Goal: Task Accomplishment & Management: Manage account settings

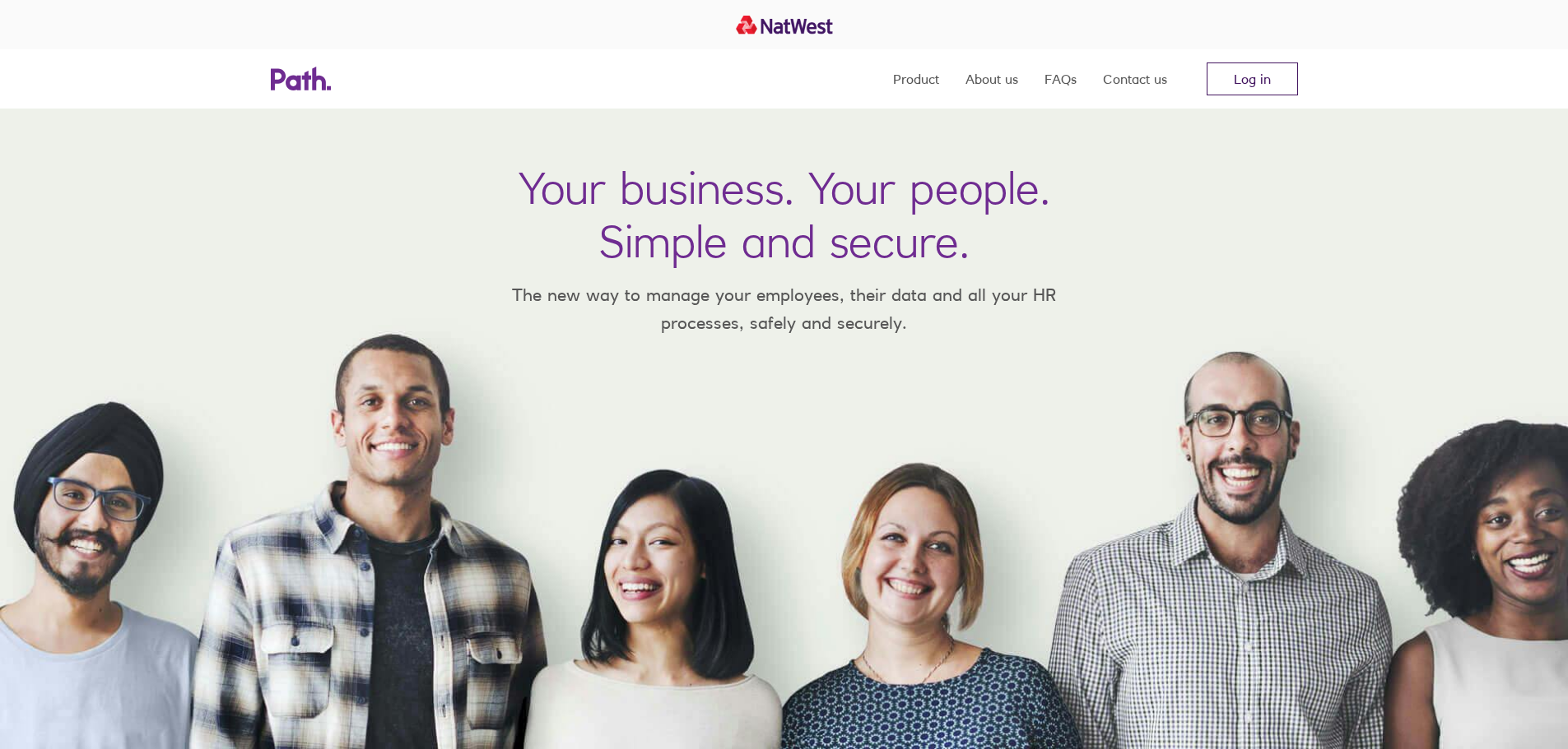
click at [1245, 78] on link "Log in" at bounding box center [1252, 78] width 92 height 32
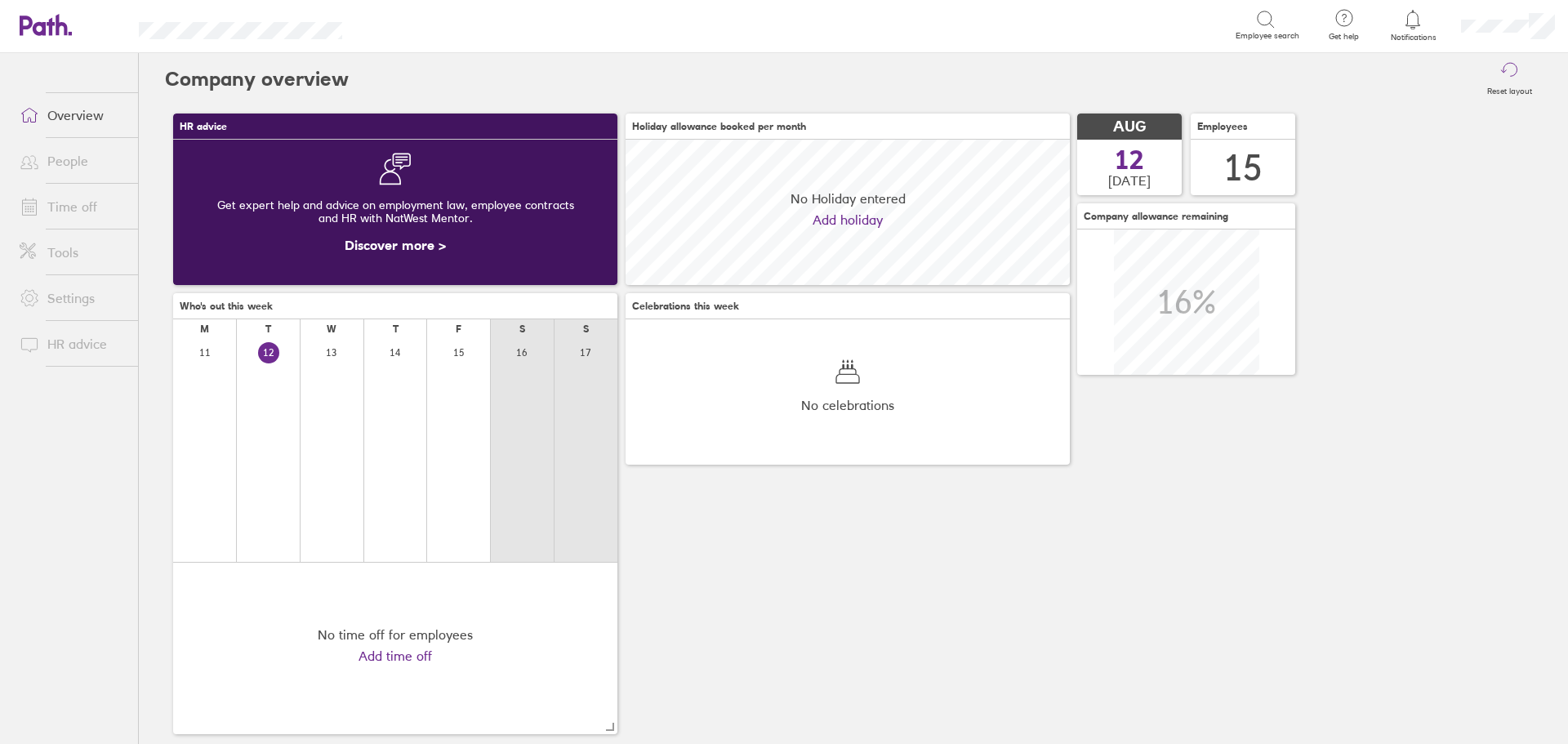
scroll to position [146, 444]
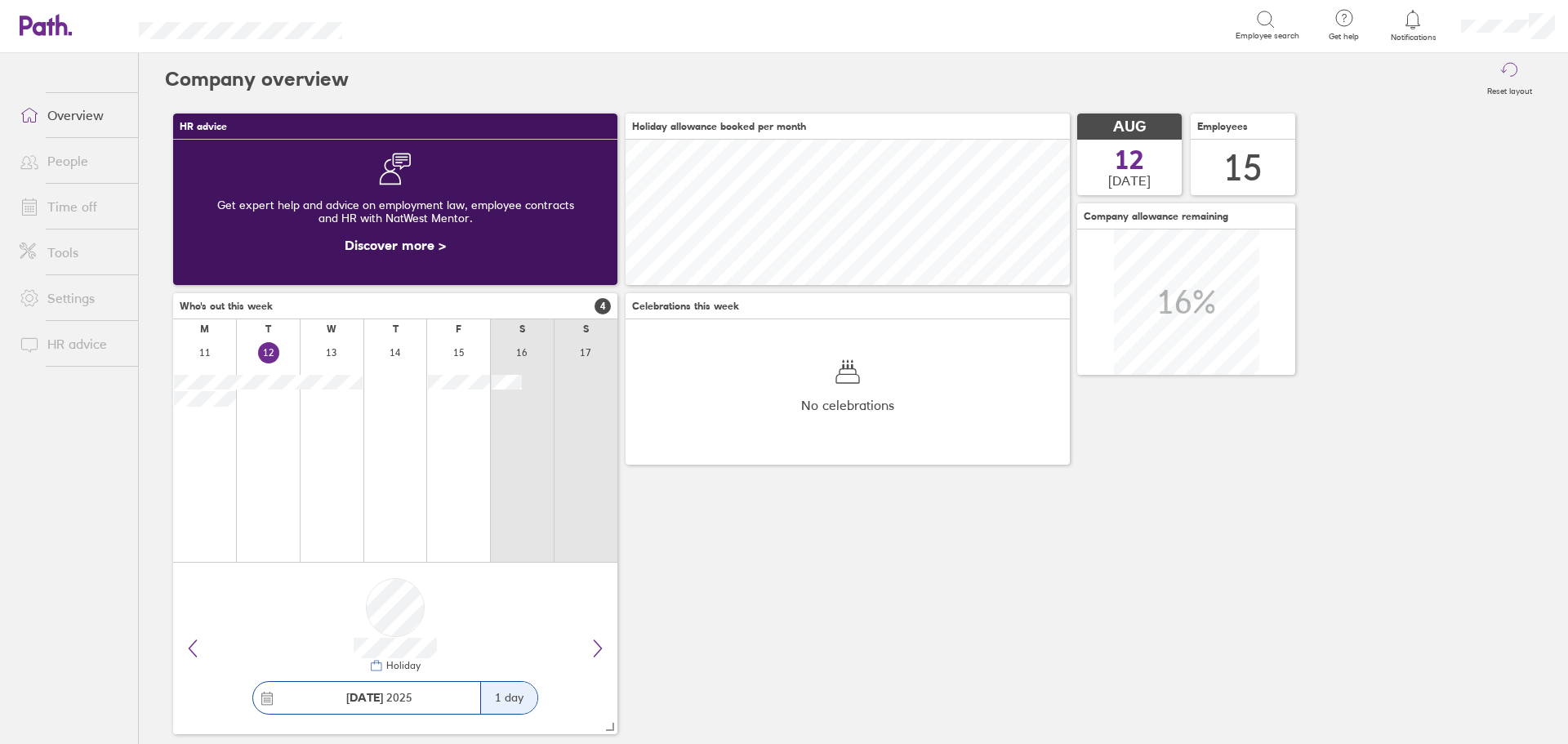
click at [96, 206] on link "Time off" at bounding box center [72, 206] width 132 height 32
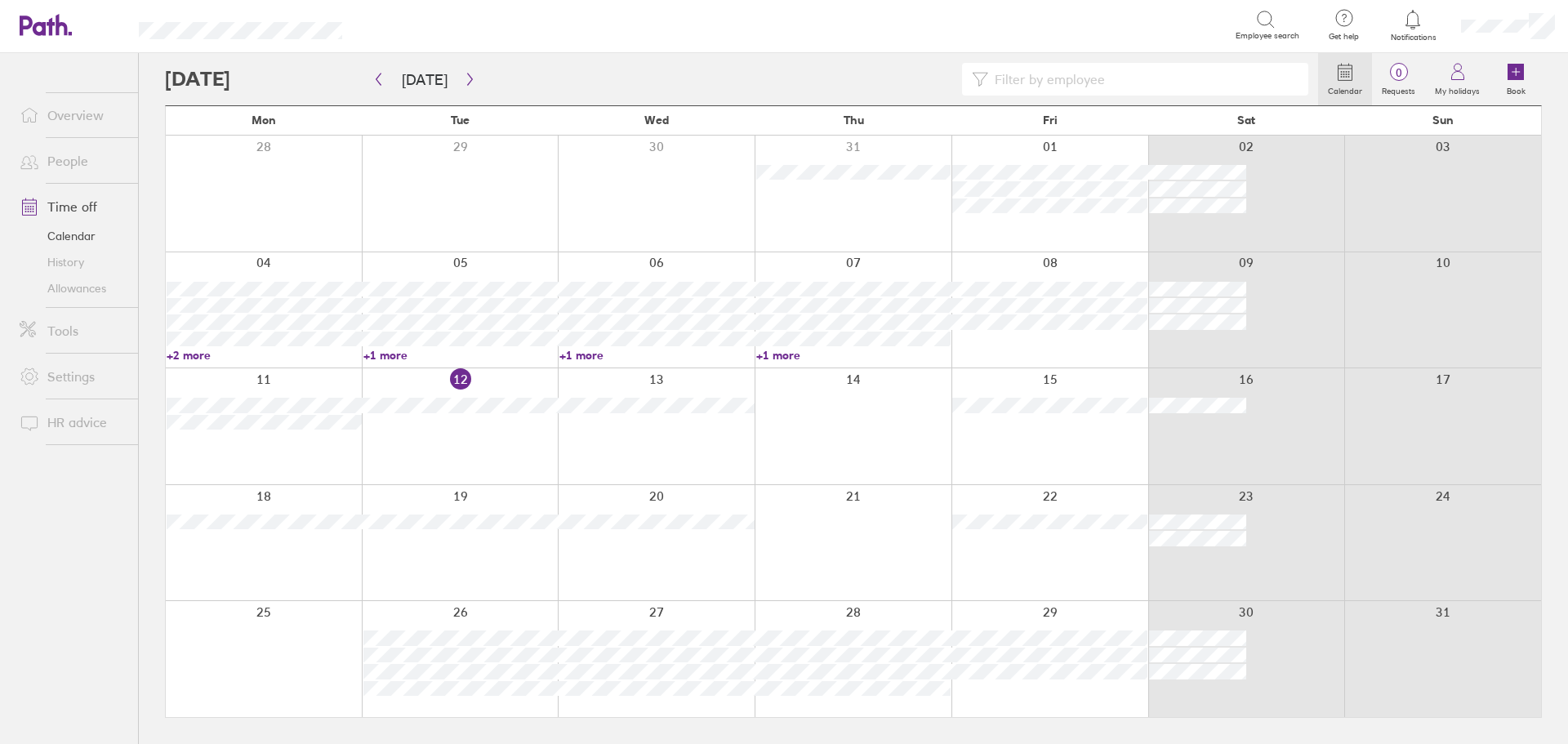
click at [89, 156] on link "People" at bounding box center [72, 161] width 132 height 32
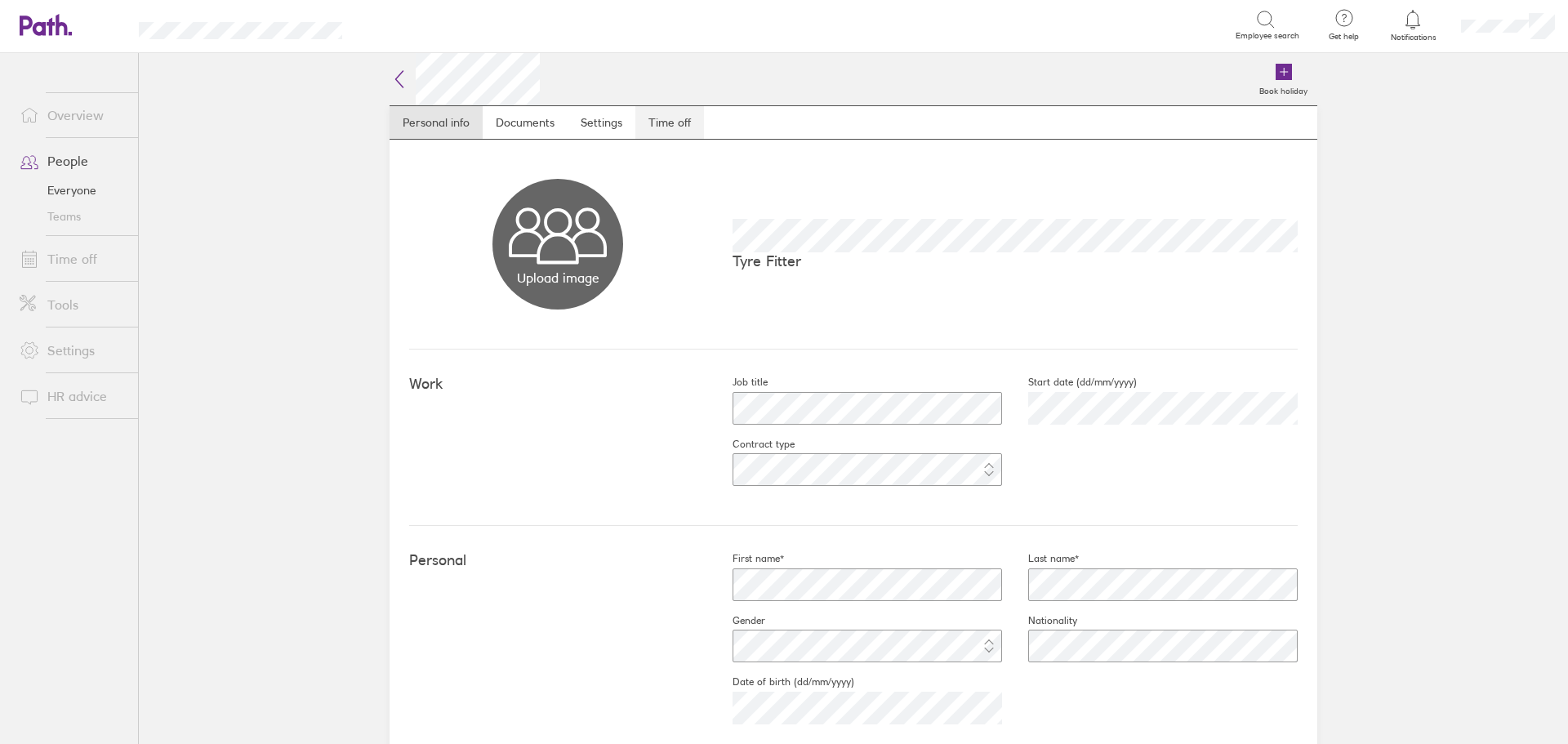
click at [669, 126] on link "Time off" at bounding box center [669, 122] width 69 height 32
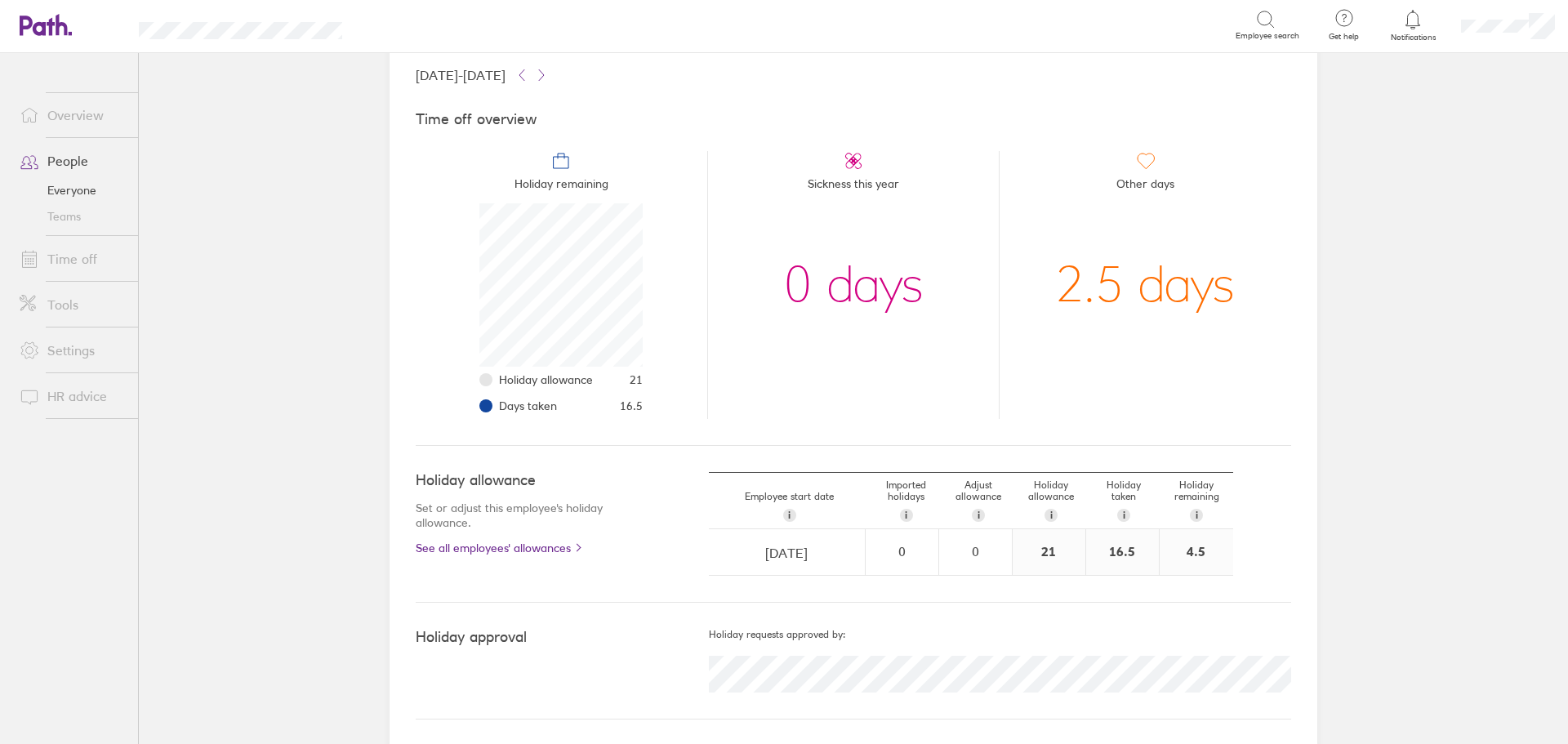
scroll to position [102, 0]
click at [92, 261] on link "Time off" at bounding box center [72, 258] width 132 height 32
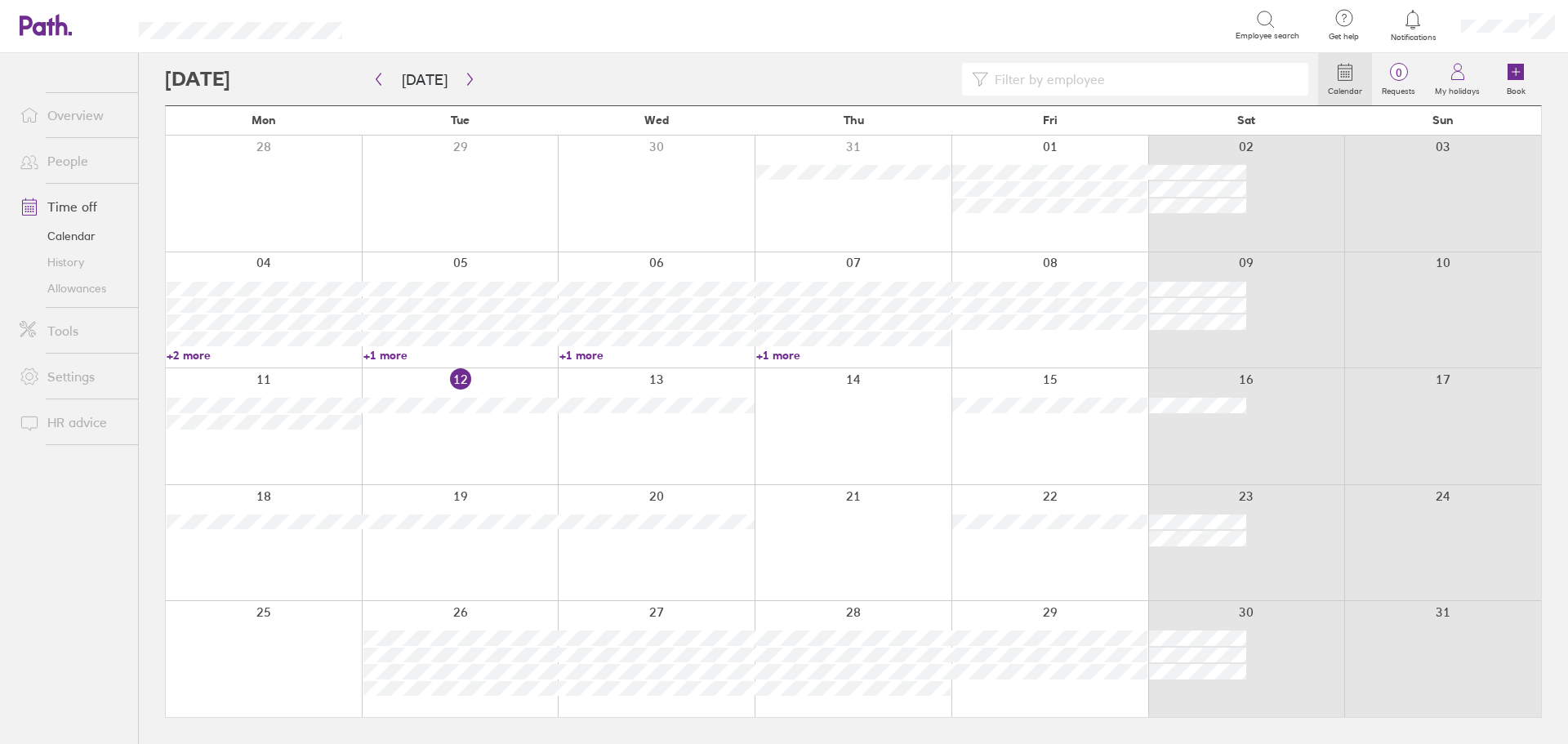
click at [424, 435] on div at bounding box center [460, 426] width 197 height 116
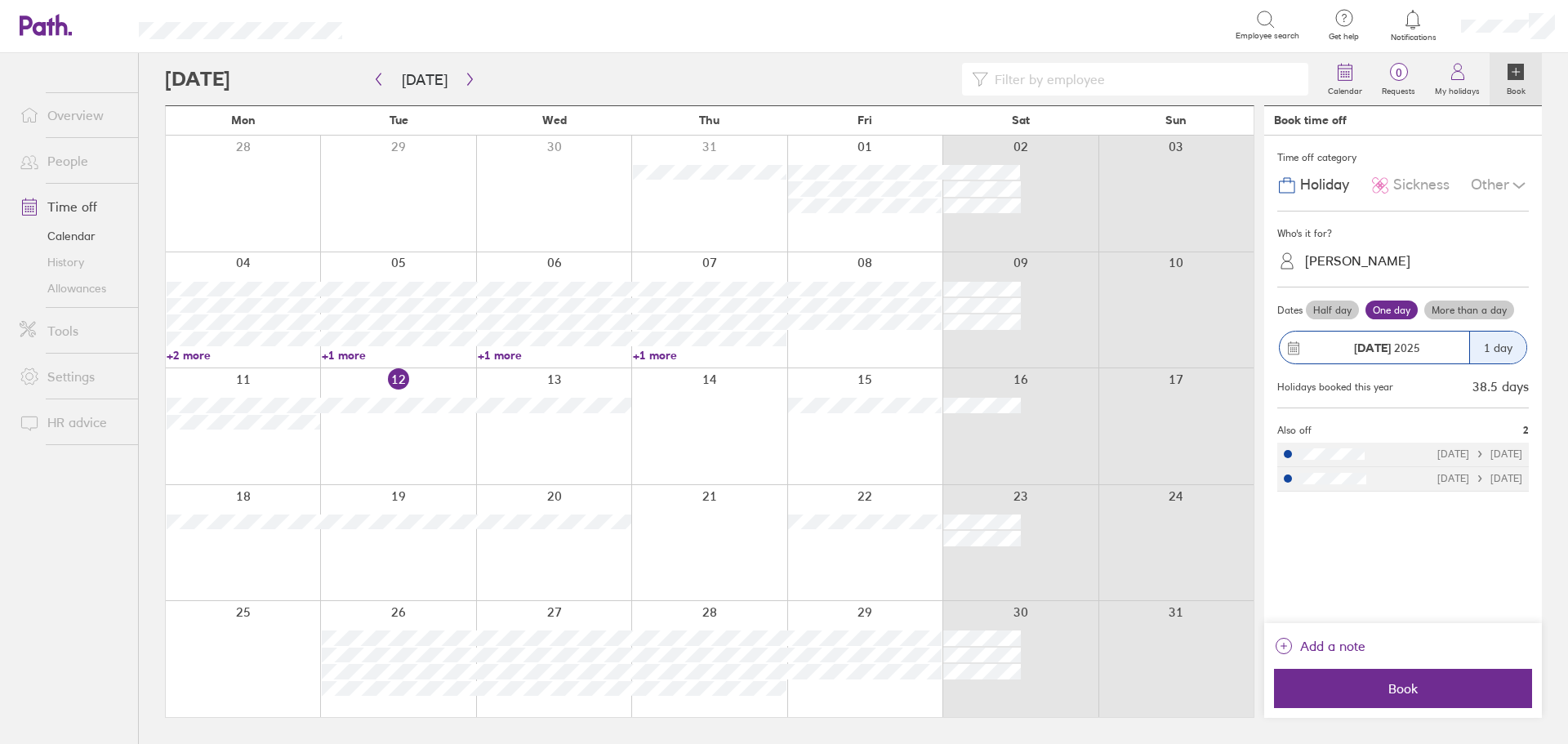
click at [1441, 260] on div "[PERSON_NAME]" at bounding box center [1413, 261] width 232 height 26
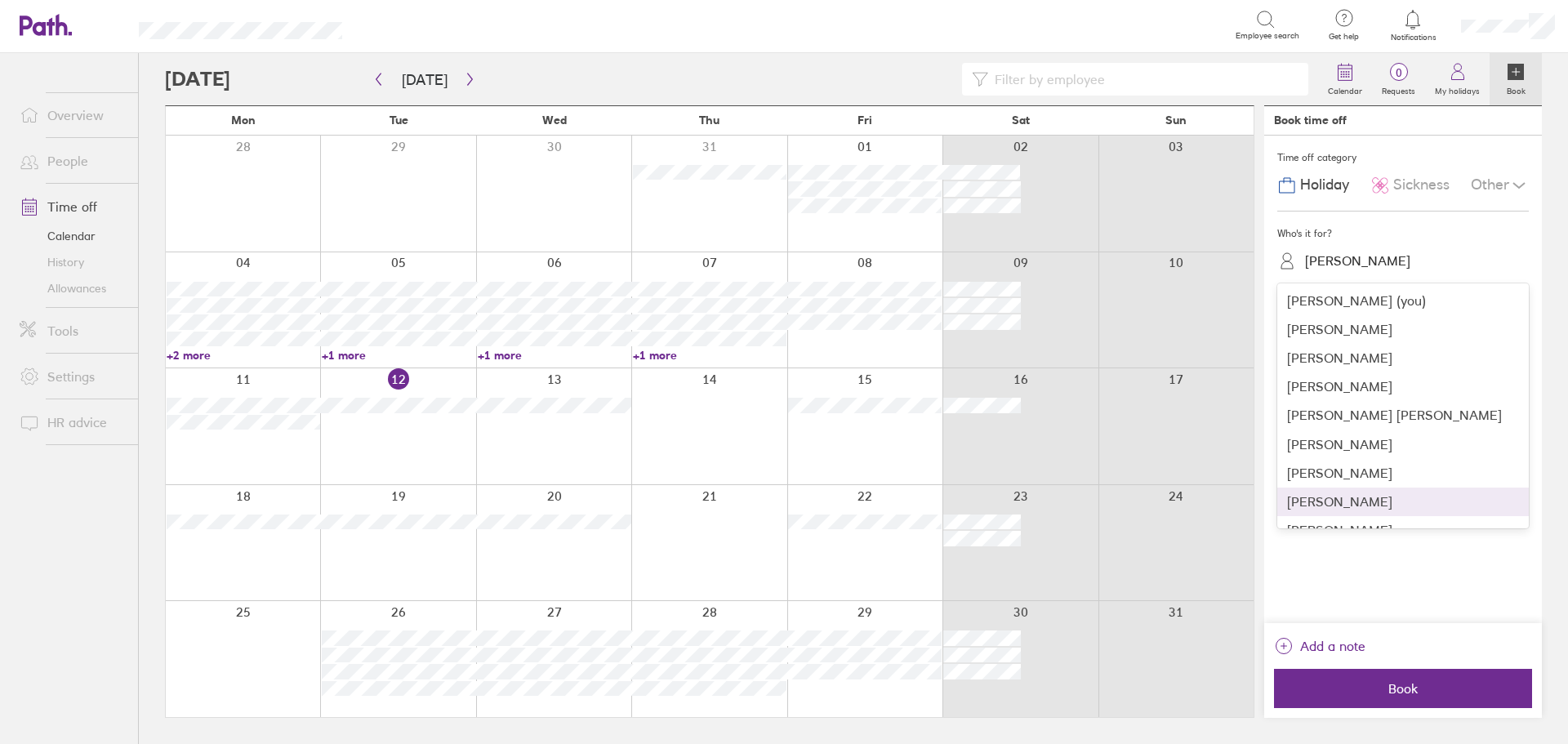
click at [1364, 497] on div "[PERSON_NAME]" at bounding box center [1403, 502] width 252 height 29
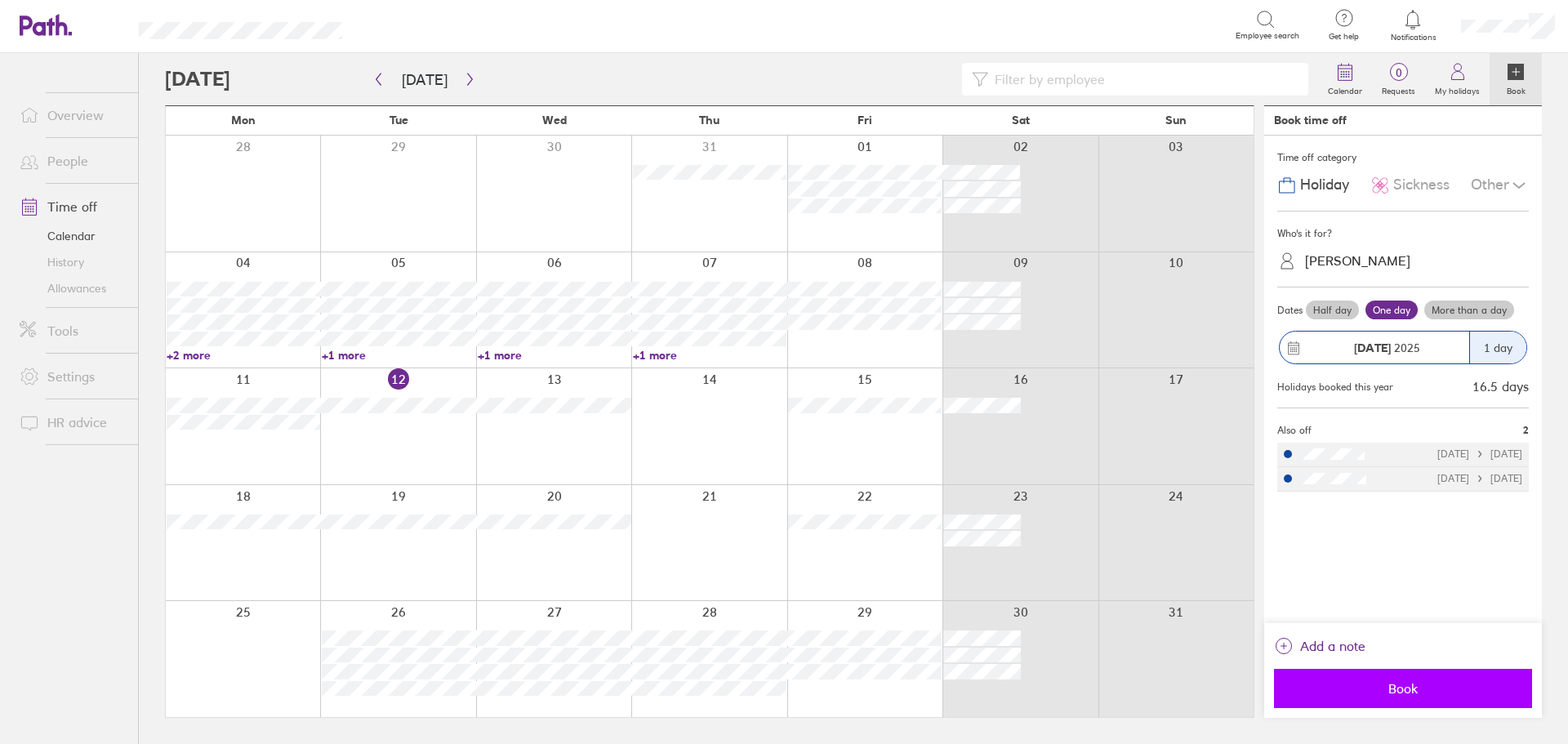
click at [1357, 694] on span "Book" at bounding box center [1403, 689] width 235 height 15
